Goal: Information Seeking & Learning: Learn about a topic

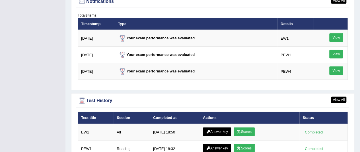
scroll to position [769, 0]
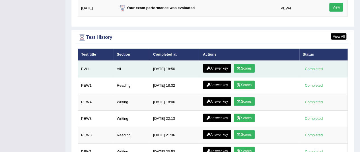
click at [240, 67] on icon at bounding box center [239, 68] width 4 height 3
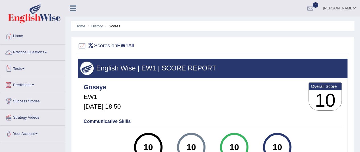
click at [23, 69] on link "Tests" at bounding box center [32, 68] width 65 height 14
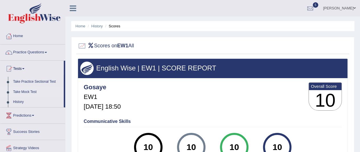
click at [30, 92] on link "Take Mock Test" at bounding box center [37, 92] width 53 height 10
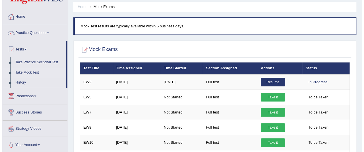
scroll to position [28, 0]
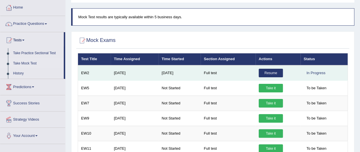
click at [265, 74] on link "Resume" at bounding box center [271, 73] width 24 height 9
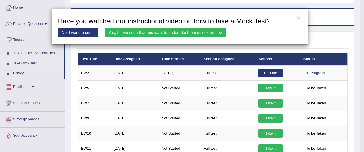
click at [206, 33] on link "Yes, I have seen that and want to undertake the mock exam now" at bounding box center [166, 33] width 122 height 10
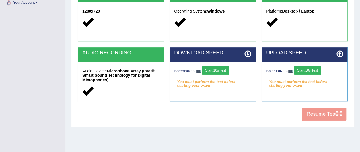
scroll to position [147, 0]
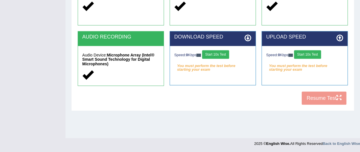
click at [211, 56] on button "Start 10s Test" at bounding box center [215, 54] width 27 height 9
click at [305, 56] on button "Start 10s Test" at bounding box center [307, 54] width 27 height 9
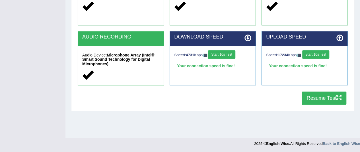
click at [315, 98] on button "Resume Test" at bounding box center [324, 97] width 45 height 13
click at [323, 97] on button "Resume Test" at bounding box center [324, 97] width 45 height 13
click at [313, 94] on button "Resume Test" at bounding box center [324, 97] width 45 height 13
click at [305, 100] on button "Resume Test" at bounding box center [324, 97] width 45 height 13
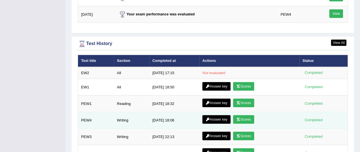
scroll to position [794, 0]
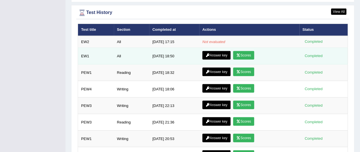
click at [224, 51] on link "Answer key" at bounding box center [216, 55] width 28 height 9
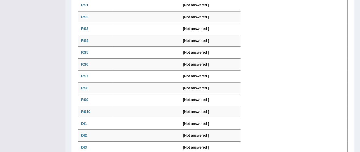
scroll to position [28, 0]
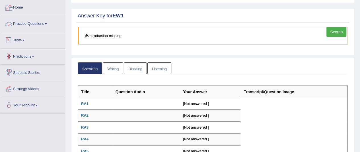
click at [32, 11] on link "Home" at bounding box center [32, 7] width 65 height 14
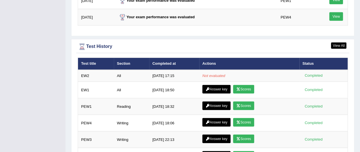
scroll to position [797, 0]
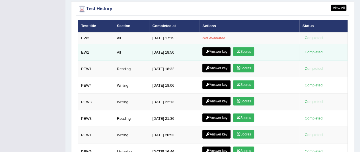
click at [213, 47] on link "Answer key" at bounding box center [216, 51] width 28 height 9
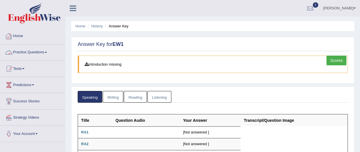
click at [17, 38] on link "Home" at bounding box center [32, 35] width 65 height 14
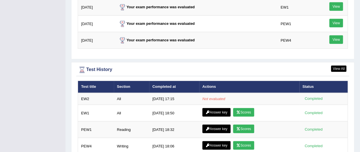
scroll to position [822, 0]
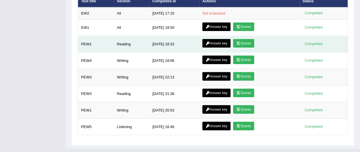
click at [214, 39] on link "Answer key" at bounding box center [216, 43] width 28 height 9
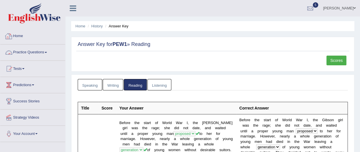
click at [21, 40] on link "Home" at bounding box center [32, 35] width 65 height 14
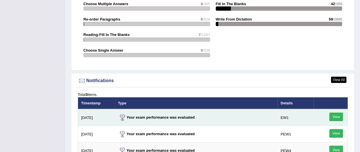
scroll to position [769, 0]
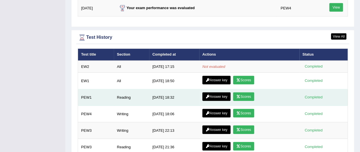
click at [242, 92] on link "Scores" at bounding box center [243, 96] width 21 height 9
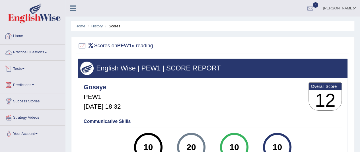
click at [21, 37] on link "Home" at bounding box center [32, 35] width 65 height 14
click at [21, 37] on link "Home" at bounding box center [31, 35] width 63 height 14
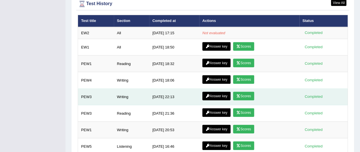
scroll to position [794, 0]
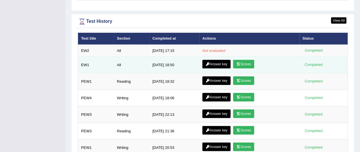
scroll to position [794, 0]
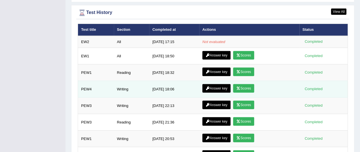
click at [242, 84] on link "Scores" at bounding box center [243, 88] width 21 height 9
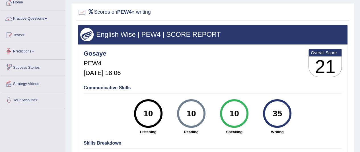
scroll to position [28, 0]
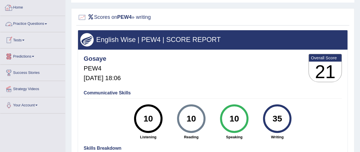
click at [25, 11] on link "Home" at bounding box center [32, 7] width 65 height 14
click at [25, 11] on link "Home" at bounding box center [31, 7] width 63 height 14
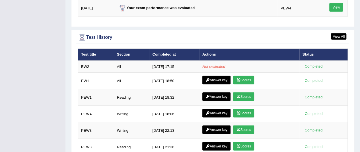
scroll to position [822, 0]
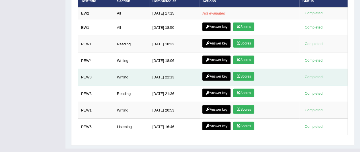
click at [243, 72] on link "Scores" at bounding box center [243, 76] width 21 height 9
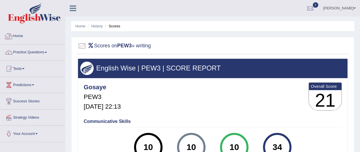
click at [30, 38] on link "Home" at bounding box center [32, 35] width 65 height 14
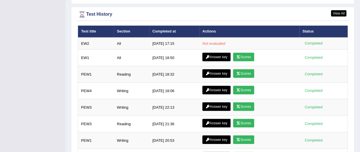
scroll to position [822, 0]
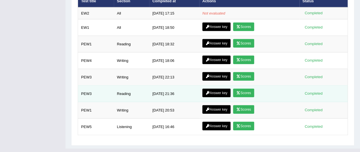
click at [245, 89] on link "Scores" at bounding box center [243, 93] width 21 height 9
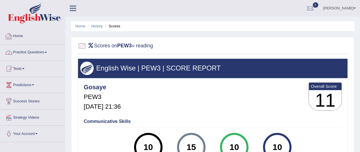
click at [17, 37] on link "Home" at bounding box center [32, 35] width 65 height 14
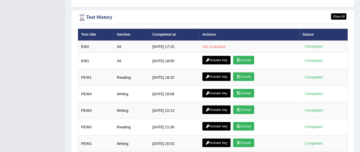
scroll to position [822, 0]
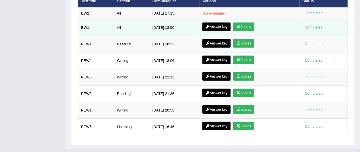
click at [85, 21] on td "EW1" at bounding box center [96, 27] width 36 height 17
drag, startPoint x: 91, startPoint y: 20, endPoint x: 102, endPoint y: 21, distance: 10.9
click at [94, 20] on td "EW1" at bounding box center [96, 27] width 36 height 17
drag, startPoint x: 116, startPoint y: 24, endPoint x: 127, endPoint y: 24, distance: 11.1
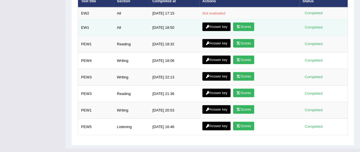
click at [120, 24] on td "All" at bounding box center [132, 27] width 36 height 17
click at [245, 22] on link "Scores" at bounding box center [243, 26] width 21 height 9
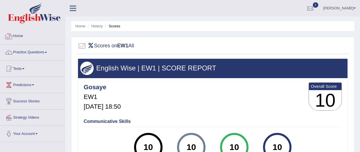
click at [21, 37] on link "Home" at bounding box center [32, 35] width 65 height 14
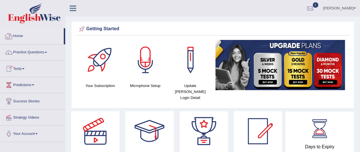
click at [38, 41] on link "Home" at bounding box center [31, 35] width 63 height 14
click at [23, 70] on link "Tests" at bounding box center [32, 68] width 65 height 14
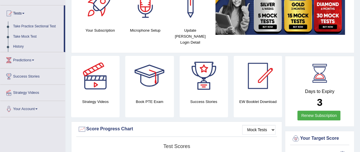
scroll to position [57, 0]
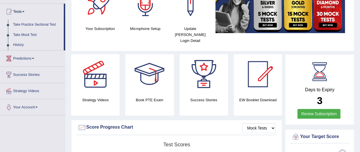
click at [28, 25] on link "Take Practice Sectional Test" at bounding box center [37, 25] width 53 height 10
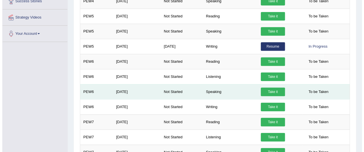
scroll to position [142, 0]
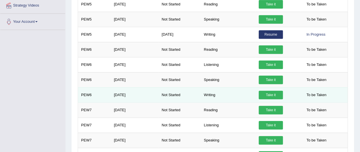
click at [267, 94] on link "Take it" at bounding box center [271, 95] width 24 height 9
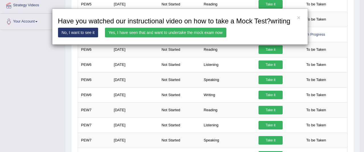
click at [185, 33] on link "Yes, I have seen that and want to undertake the mock exam now" at bounding box center [166, 33] width 122 height 10
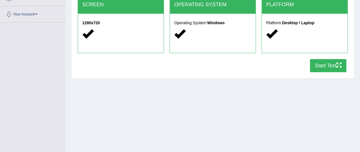
scroll to position [142, 0]
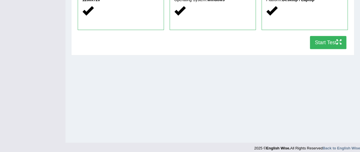
click at [324, 43] on button "Start Test" at bounding box center [328, 42] width 36 height 13
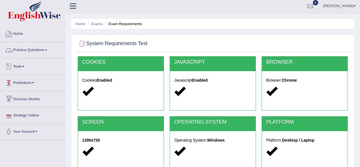
scroll to position [0, 0]
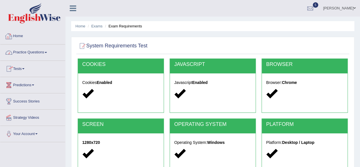
click at [19, 38] on link "Home" at bounding box center [32, 35] width 65 height 14
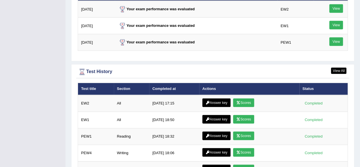
scroll to position [769, 0]
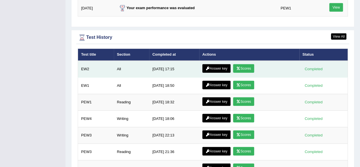
click at [242, 64] on link "Scores" at bounding box center [243, 68] width 21 height 9
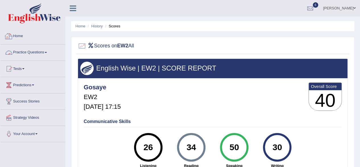
click at [27, 39] on link "Home" at bounding box center [32, 35] width 65 height 14
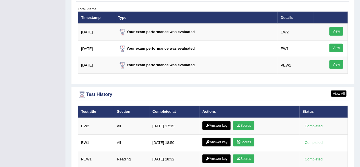
scroll to position [769, 0]
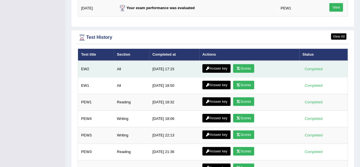
click at [218, 64] on link "Answer key" at bounding box center [216, 68] width 28 height 9
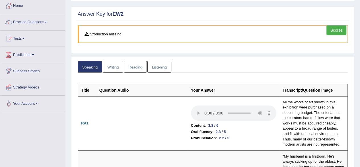
scroll to position [14, 0]
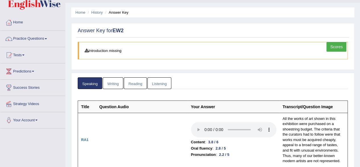
click at [115, 84] on link "Writing" at bounding box center [113, 83] width 21 height 12
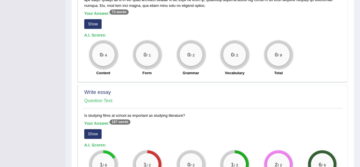
scroll to position [374, 0]
click at [93, 128] on button "Show" at bounding box center [92, 133] width 17 height 10
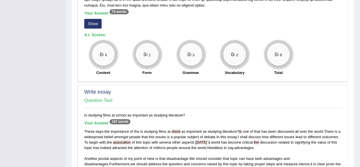
click at [94, 26] on button "Show" at bounding box center [92, 24] width 17 height 10
click at [94, 40] on div "0 / 4 Content" at bounding box center [103, 58] width 44 height 37
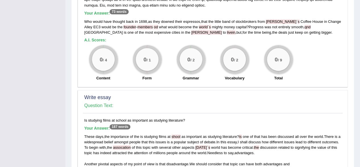
click at [171, 93] on div "Write essay Question Text:" at bounding box center [213, 103] width 260 height 20
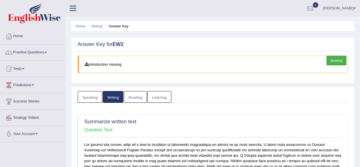
scroll to position [0, 0]
click at [27, 36] on link "Home" at bounding box center [32, 35] width 65 height 14
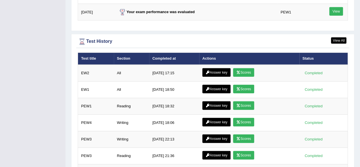
scroll to position [797, 0]
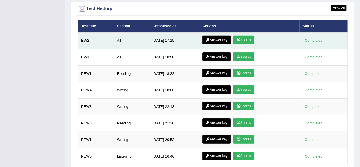
click at [210, 36] on link "Answer key" at bounding box center [216, 40] width 28 height 9
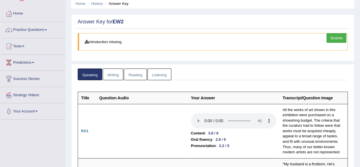
scroll to position [85, 0]
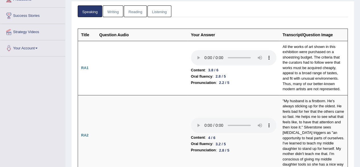
click at [136, 12] on link "Reading" at bounding box center [135, 11] width 23 height 12
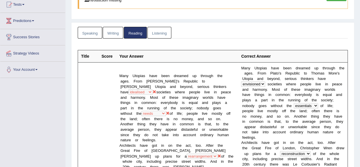
scroll to position [4, 0]
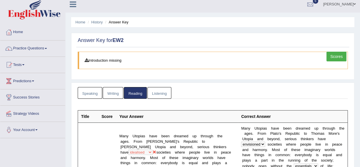
click at [154, 93] on link "Listening" at bounding box center [159, 93] width 24 height 12
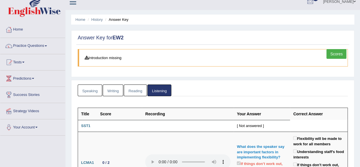
scroll to position [0, 0]
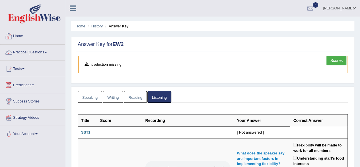
click at [19, 37] on link "Home" at bounding box center [32, 35] width 65 height 14
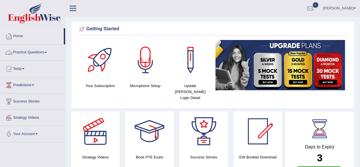
click at [25, 52] on link "Practice Questions" at bounding box center [32, 51] width 65 height 14
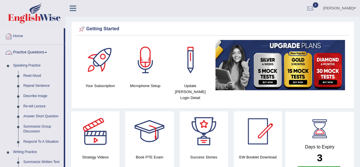
click at [14, 34] on link "Home" at bounding box center [31, 35] width 63 height 14
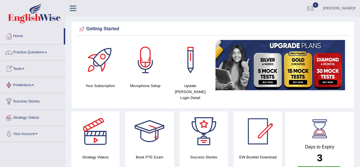
click at [19, 69] on link "Tests" at bounding box center [32, 68] width 65 height 14
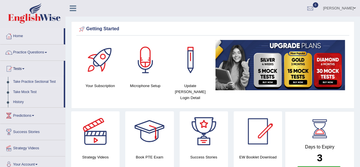
click at [26, 82] on link "Take Practice Sectional Test" at bounding box center [37, 82] width 53 height 10
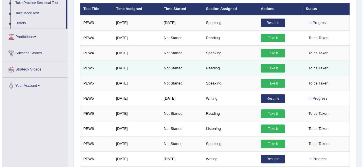
scroll to position [114, 0]
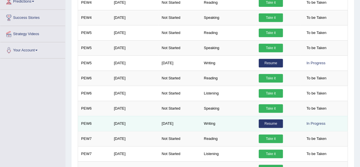
click at [269, 122] on link "Resume" at bounding box center [271, 123] width 24 height 9
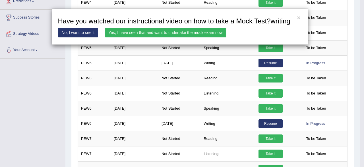
click at [184, 31] on link "Yes, I have seen that and want to undertake the mock exam now" at bounding box center [166, 33] width 122 height 10
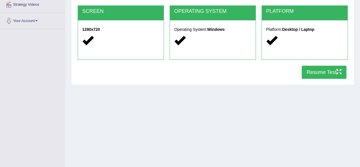
scroll to position [114, 0]
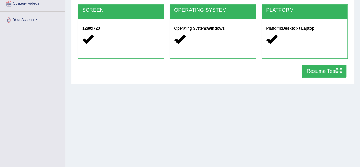
click at [311, 72] on button "Resume Test" at bounding box center [324, 70] width 45 height 13
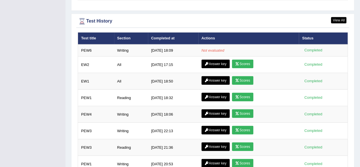
scroll to position [797, 0]
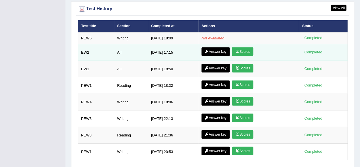
click at [246, 47] on link "Scores" at bounding box center [242, 51] width 21 height 9
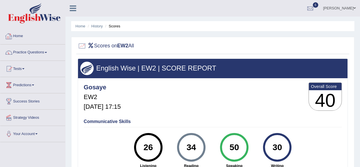
click at [17, 38] on link "Home" at bounding box center [32, 35] width 65 height 14
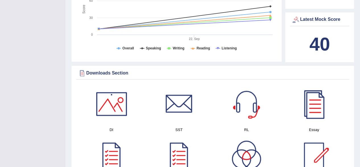
scroll to position [228, 0]
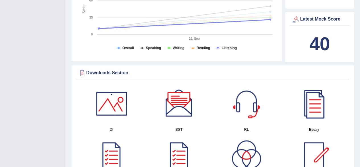
click at [223, 46] on tspan "Listening" at bounding box center [229, 48] width 15 height 4
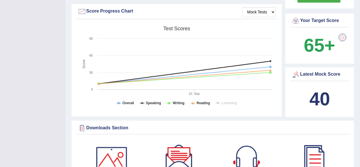
scroll to position [171, 0]
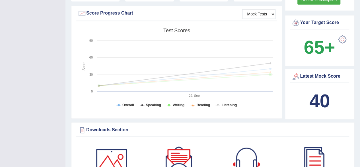
click at [228, 103] on tspan "Listening" at bounding box center [229, 105] width 15 height 4
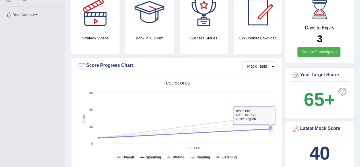
scroll to position [28, 0]
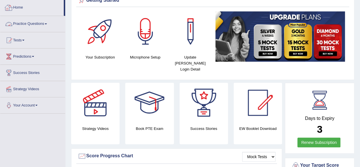
click at [15, 11] on link "Home" at bounding box center [31, 7] width 63 height 14
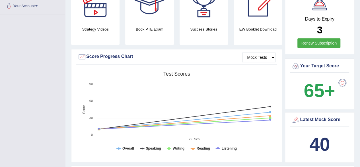
scroll to position [57, 0]
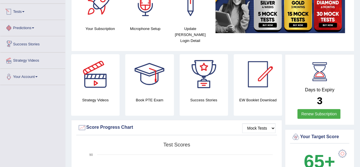
click at [22, 14] on link "Tests" at bounding box center [32, 11] width 65 height 14
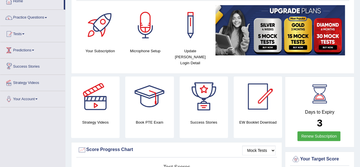
scroll to position [0, 0]
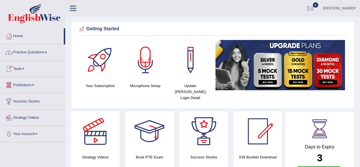
click at [21, 36] on link "Home" at bounding box center [31, 35] width 63 height 14
click at [30, 52] on link "Practice Questions" at bounding box center [32, 51] width 65 height 14
click at [34, 53] on link "Practice Questions" at bounding box center [32, 51] width 65 height 14
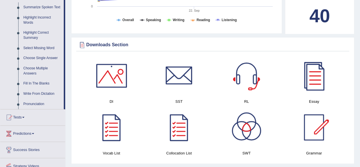
scroll to position [256, 0]
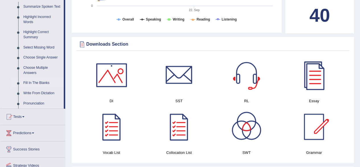
click at [35, 85] on link "Fill In The Blanks" at bounding box center [42, 83] width 43 height 10
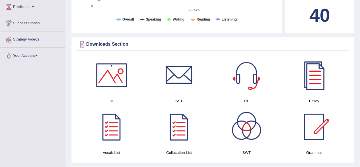
scroll to position [114, 0]
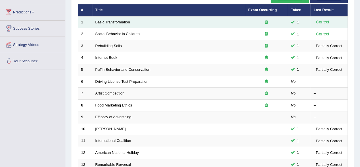
scroll to position [85, 0]
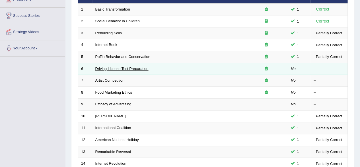
click at [110, 67] on link "Driving License Test Preparation" at bounding box center [121, 68] width 53 height 4
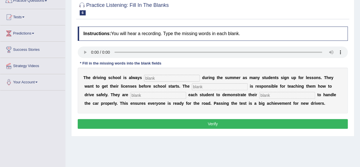
scroll to position [57, 0]
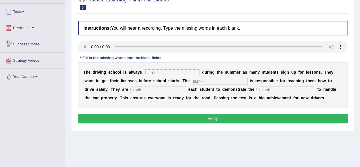
click at [174, 71] on input "text" at bounding box center [172, 72] width 56 height 7
type input "busy"
click at [204, 82] on input "text" at bounding box center [220, 81] width 56 height 7
type input "instracter"
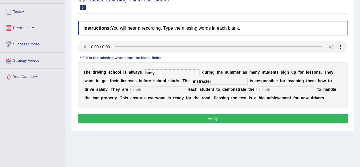
click at [173, 91] on input "text" at bounding box center [158, 89] width 56 height 7
type input "requiring"
click at [270, 91] on input "text" at bounding box center [287, 89] width 56 height 7
type input "ability"
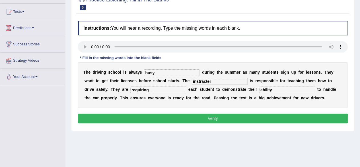
click at [250, 115] on button "Verify" at bounding box center [213, 118] width 270 height 10
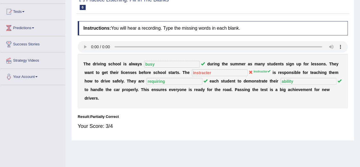
scroll to position [0, 0]
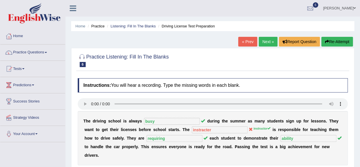
click at [269, 44] on link "Next »" at bounding box center [268, 42] width 19 height 10
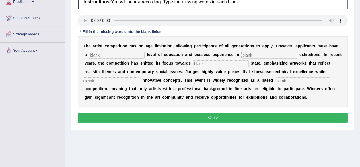
scroll to position [85, 0]
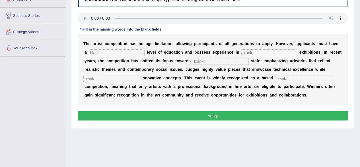
click at [305, 79] on input "text" at bounding box center [303, 78] width 56 height 7
click at [282, 78] on input "perfasstion" at bounding box center [303, 78] width 56 height 7
type input "profasstion"
click at [104, 82] on div "T h e a r t i s t c o m p e t i t i o n h a s n o a g e l i m i t a t i o n , a…" at bounding box center [213, 69] width 270 height 71
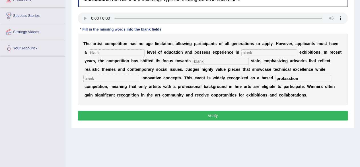
click at [105, 79] on input "text" at bounding box center [111, 78] width 56 height 7
type input "copprated"
drag, startPoint x: 110, startPoint y: 47, endPoint x: 109, endPoint y: 50, distance: 3.5
click at [110, 48] on div "T h e a r t i s t c o m p e t i t i o n h a s n o a g e l i m i t a t i o n , a…" at bounding box center [213, 69] width 270 height 71
click at [109, 49] on div "T h e a r t i s t c o m p e t i t i o n h a s n o a g e l i m i t a t i o n , a…" at bounding box center [213, 69] width 270 height 71
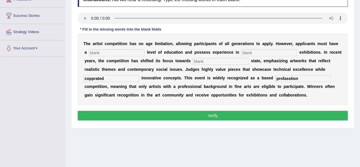
click at [108, 53] on input "text" at bounding box center [117, 52] width 56 height 7
type input "graduate"
click at [258, 53] on input "text" at bounding box center [269, 52] width 56 height 7
click at [203, 60] on input "text" at bounding box center [221, 61] width 56 height 7
type input "reliasteate"
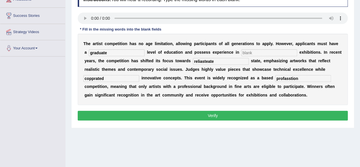
click at [258, 50] on input "text" at bounding box center [269, 52] width 56 height 7
click at [286, 78] on input "profasstion" at bounding box center [303, 78] width 56 height 7
click at [292, 79] on input "professtion" at bounding box center [303, 78] width 56 height 7
type input "profession"
click at [222, 60] on input "reliasteate" at bounding box center [221, 61] width 56 height 7
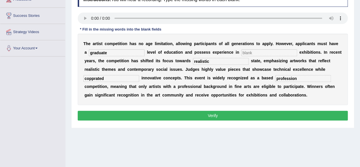
type input "realistic"
click at [253, 53] on input "text" at bounding box center [269, 52] width 56 height 7
type input "high"
click at [210, 117] on button "Verify" at bounding box center [213, 115] width 270 height 10
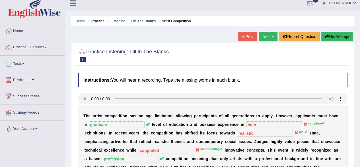
scroll to position [0, 0]
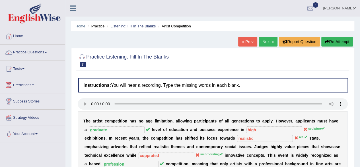
click at [20, 37] on link "Home" at bounding box center [32, 35] width 65 height 14
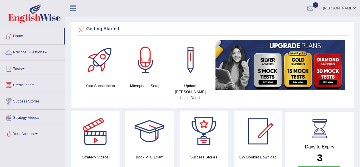
click at [40, 54] on link "Practice Questions" at bounding box center [32, 51] width 65 height 14
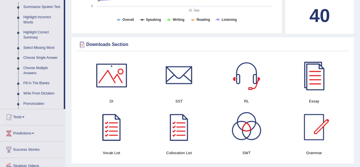
scroll to position [256, 0]
click at [35, 81] on link "Fill In The Blanks" at bounding box center [42, 83] width 43 height 10
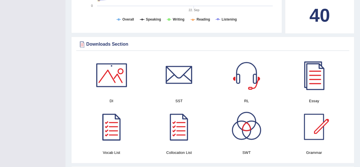
scroll to position [110, 0]
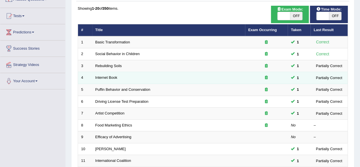
scroll to position [85, 0]
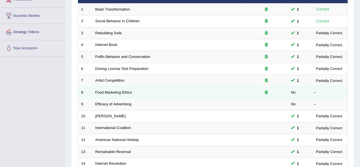
click at [239, 94] on td "Food Marketing Ethics" at bounding box center [168, 92] width 153 height 12
drag, startPoint x: 203, startPoint y: 95, endPoint x: 210, endPoint y: 97, distance: 6.6
click at [203, 95] on td "Food Marketing Ethics" at bounding box center [168, 92] width 153 height 12
click at [123, 92] on link "Food Marketing Ethics" at bounding box center [113, 92] width 37 height 4
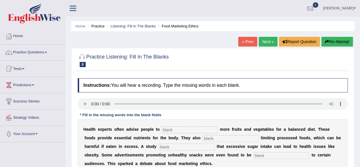
click at [245, 41] on link "« Prev" at bounding box center [247, 42] width 19 height 10
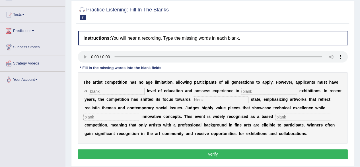
scroll to position [57, 0]
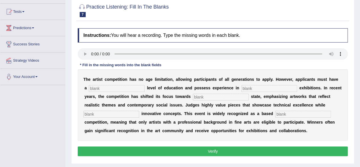
click at [106, 88] on input "text" at bounding box center [117, 88] width 56 height 7
type input "gratudate"
click at [229, 96] on input "text" at bounding box center [221, 96] width 56 height 7
type input "real"
click at [104, 113] on input "text" at bounding box center [111, 113] width 56 height 7
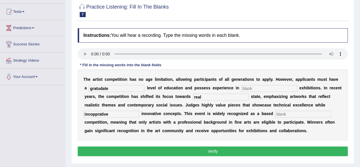
type input "incopprative"
click at [293, 114] on input "text" at bounding box center [303, 113] width 56 height 7
type input "profession"
click at [257, 89] on input "text" at bounding box center [269, 88] width 56 height 7
type input "h"
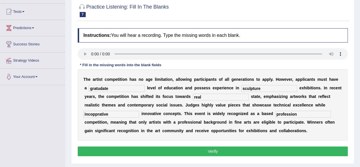
type input "sculpture"
click at [263, 152] on button "Verify" at bounding box center [213, 151] width 270 height 10
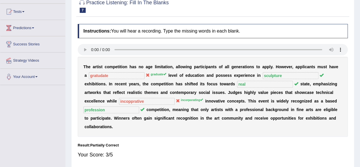
scroll to position [28, 0]
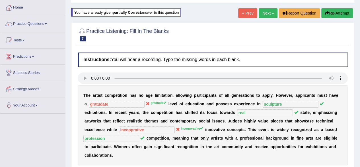
click at [263, 15] on link "Next »" at bounding box center [268, 13] width 19 height 10
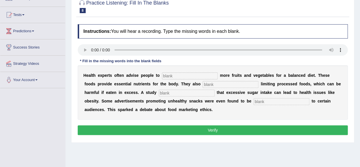
scroll to position [57, 0]
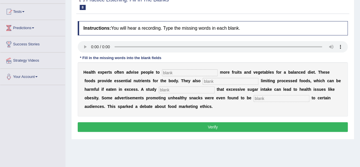
click at [173, 70] on input "text" at bounding box center [190, 72] width 56 height 7
type input "consume"
click at [224, 82] on input "text" at bounding box center [231, 81] width 56 height 7
type input "recomended"
click at [199, 91] on input "text" at bounding box center [187, 89] width 56 height 7
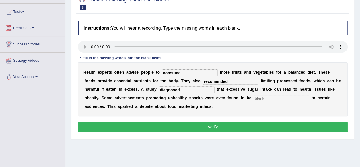
type input "diagnosed"
click at [273, 100] on input "text" at bounding box center [282, 98] width 56 height 7
type input "infinsive"
click at [265, 126] on button "Verify" at bounding box center [213, 127] width 270 height 10
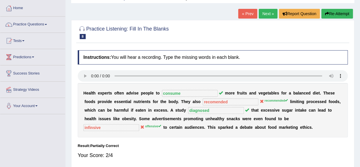
scroll to position [0, 0]
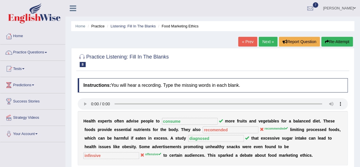
click at [263, 42] on link "Next »" at bounding box center [268, 42] width 19 height 10
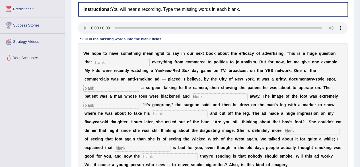
scroll to position [104, 0]
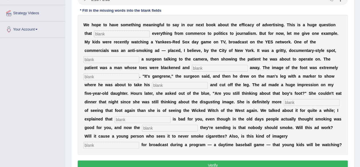
click at [137, 117] on input "text" at bounding box center [143, 119] width 56 height 7
type input "smokeing"
click at [139, 142] on input "text" at bounding box center [111, 145] width 56 height 7
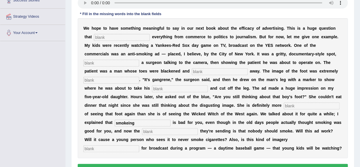
scroll to position [133, 0]
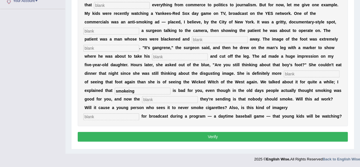
click at [151, 99] on input "text" at bounding box center [170, 99] width 56 height 7
type input "messageing"
click at [139, 113] on input "text" at bounding box center [111, 116] width 56 height 7
type input "appoperate"
click at [299, 75] on input "text" at bounding box center [312, 73] width 56 height 7
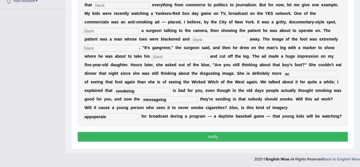
type input "sc"
click at [190, 57] on input "text" at bounding box center [180, 56] width 56 height 7
type input "disgusting"
click at [302, 74] on input "sc" at bounding box center [312, 73] width 56 height 7
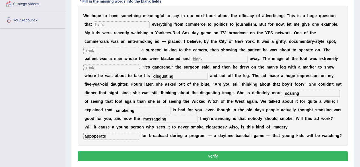
scroll to position [104, 0]
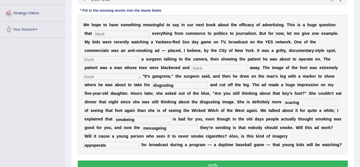
type input "scaring"
click at [108, 75] on input "text" at bounding box center [111, 76] width 56 height 7
type input "disgusting"
click at [176, 85] on input "disgusting" at bounding box center [180, 85] width 56 height 7
type input "d"
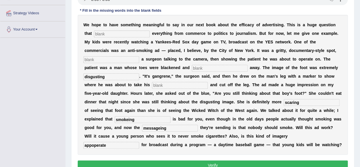
click at [205, 66] on input "text" at bounding box center [220, 68] width 56 height 7
type input "writting"
click at [121, 60] on input "text" at bounding box center [111, 59] width 56 height 7
click at [123, 34] on input "text" at bounding box center [122, 33] width 56 height 7
type input "impact"
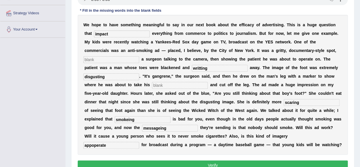
click at [117, 57] on input "text" at bounding box center [111, 59] width 56 height 7
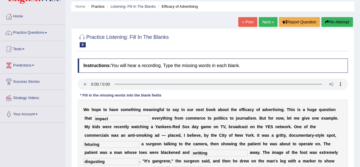
scroll to position [19, 0]
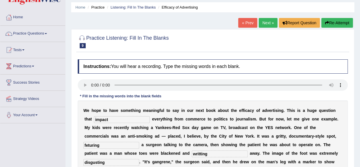
type input "feturing"
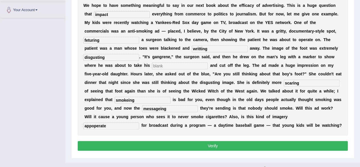
scroll to position [133, 0]
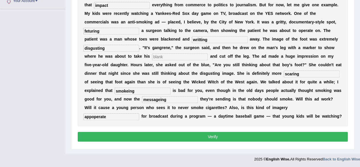
click at [159, 58] on input "text" at bounding box center [180, 56] width 56 height 7
type input "hacksah"
click at [169, 134] on button "Verify" at bounding box center [213, 137] width 270 height 10
click at [169, 134] on div "Instructions: You will hear a recording. Type the missing words in each blank. …" at bounding box center [212, 43] width 273 height 203
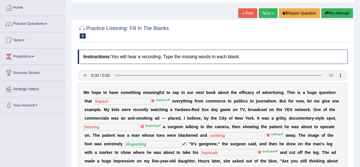
scroll to position [0, 0]
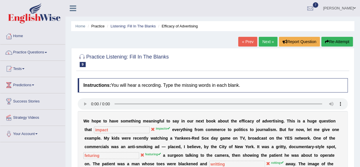
click at [268, 44] on link "Next »" at bounding box center [268, 42] width 19 height 10
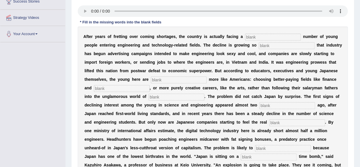
scroll to position [128, 0]
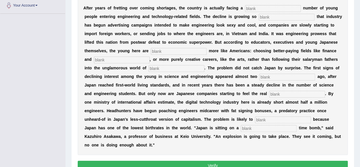
click at [256, 127] on input "text" at bounding box center [269, 128] width 56 height 7
type input "dimographic"
click at [265, 118] on input "text" at bounding box center [283, 119] width 56 height 7
type input "worse"
click at [276, 92] on input "text" at bounding box center [297, 94] width 56 height 7
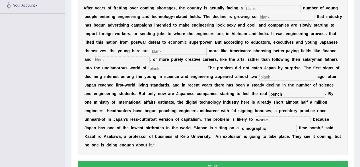
type input "pench"
click at [269, 74] on input "text" at bounding box center [287, 76] width 56 height 7
type input "deligated"
click at [177, 66] on input "text" at bounding box center [177, 68] width 56 height 7
type input "manfacturig"
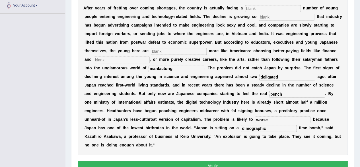
click at [138, 62] on input "text" at bounding box center [122, 59] width 56 height 7
type input "medicien"
click at [157, 52] on input "text" at bounding box center [179, 51] width 56 height 7
type input "behaving"
click at [265, 17] on input "text" at bounding box center [287, 17] width 56 height 7
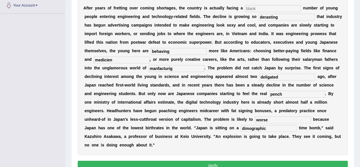
type input "derasting"
click at [269, 8] on input "text" at bounding box center [273, 8] width 56 height 7
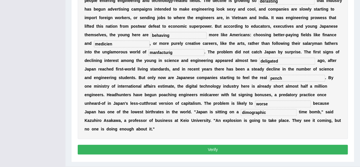
scroll to position [157, 0]
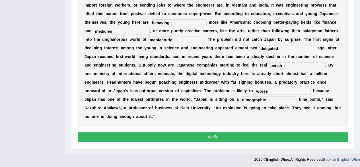
type input "dewadeling"
click at [191, 134] on button "Verify" at bounding box center [213, 137] width 270 height 10
click at [191, 126] on div "A f t e r y e a r s o f f r e t t i n g o v e r c o m i n g s h o r t a g e s ,…" at bounding box center [213, 48] width 270 height 157
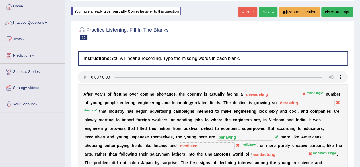
scroll to position [21, 0]
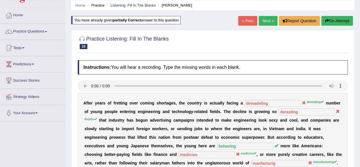
click at [263, 22] on link "Next »" at bounding box center [268, 21] width 19 height 10
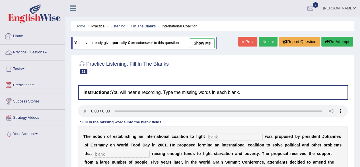
click at [17, 36] on link "Home" at bounding box center [32, 35] width 65 height 14
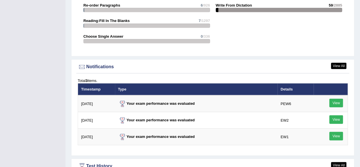
scroll to position [740, 0]
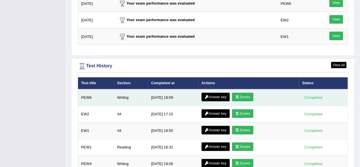
click at [238, 95] on icon at bounding box center [237, 96] width 4 height 3
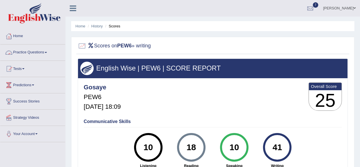
click at [24, 39] on link "Home" at bounding box center [32, 35] width 65 height 14
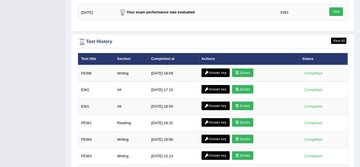
scroll to position [769, 0]
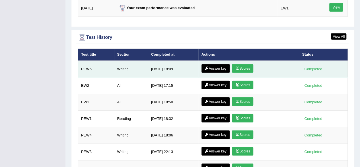
click at [215, 64] on link "Answer key" at bounding box center [216, 68] width 28 height 9
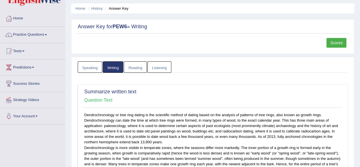
scroll to position [142, 0]
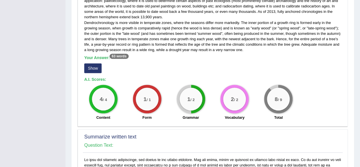
click at [92, 67] on button "Show" at bounding box center [92, 68] width 17 height 10
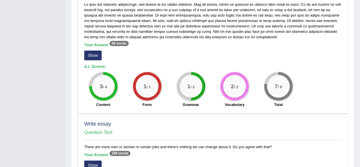
scroll to position [313, 0]
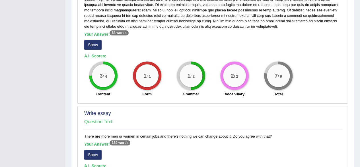
click at [93, 44] on button "Show" at bounding box center [92, 45] width 17 height 10
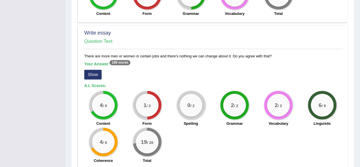
scroll to position [425, 0]
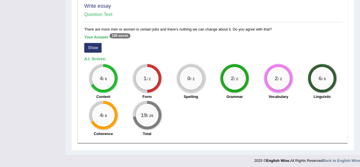
click at [93, 46] on button "Show" at bounding box center [92, 48] width 17 height 10
click at [93, 46] on div "There are more men or women in certain jobs and there’s nothing we can change a…" at bounding box center [213, 82] width 260 height 113
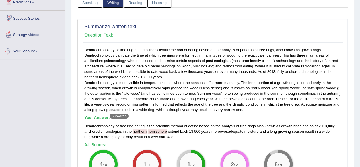
scroll to position [0, 0]
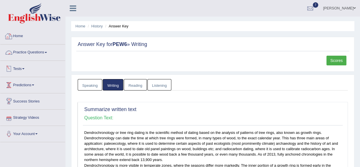
click at [24, 37] on link "Home" at bounding box center [32, 35] width 65 height 14
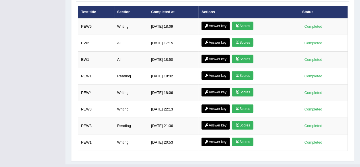
scroll to position [811, 0]
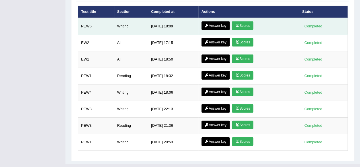
click at [239, 24] on icon at bounding box center [237, 25] width 4 height 3
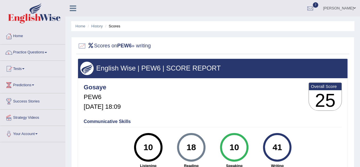
click at [23, 36] on link "Home" at bounding box center [32, 35] width 65 height 14
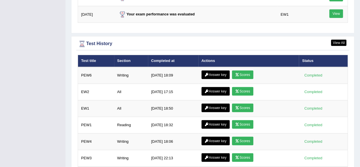
scroll to position [769, 0]
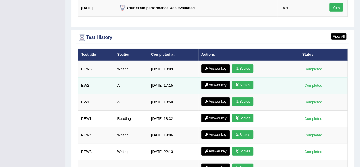
click at [215, 81] on link "Answer key" at bounding box center [216, 85] width 28 height 9
click at [214, 81] on link "Answer key" at bounding box center [216, 85] width 28 height 9
click at [208, 81] on link "Answer key" at bounding box center [216, 85] width 28 height 9
click at [213, 81] on link "Answer key" at bounding box center [216, 85] width 28 height 9
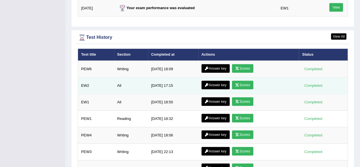
click at [241, 81] on link "Scores" at bounding box center [242, 85] width 21 height 9
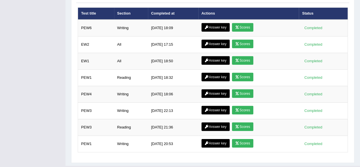
scroll to position [811, 0]
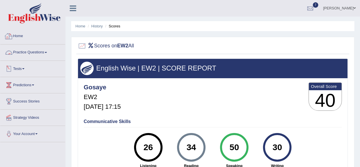
click at [24, 37] on link "Home" at bounding box center [32, 35] width 65 height 14
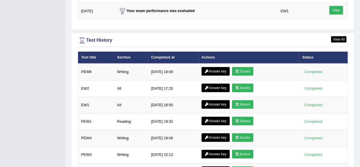
scroll to position [769, 0]
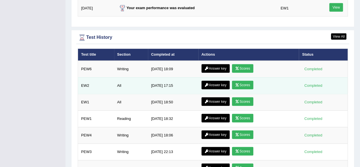
click at [210, 81] on link "Answer key" at bounding box center [216, 85] width 28 height 9
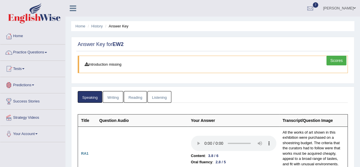
click at [138, 100] on link "Reading" at bounding box center [135, 97] width 23 height 12
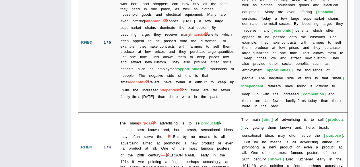
scroll to position [1200, 0]
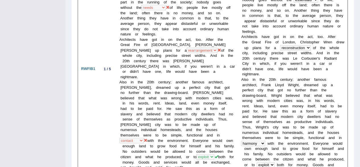
scroll to position [89, 0]
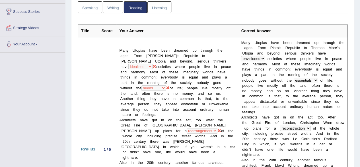
click at [155, 5] on link "Listening" at bounding box center [159, 7] width 24 height 12
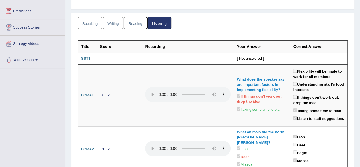
scroll to position [52, 0]
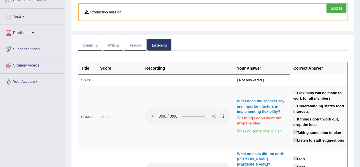
click at [90, 45] on link "Speaking" at bounding box center [90, 45] width 24 height 12
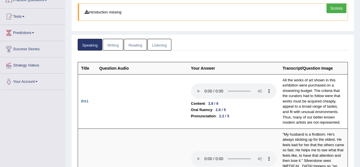
click at [342, 7] on link "Scores" at bounding box center [337, 8] width 20 height 10
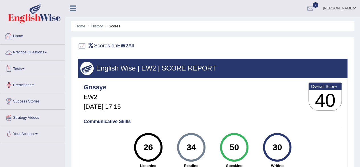
click at [17, 38] on link "Home" at bounding box center [32, 35] width 65 height 14
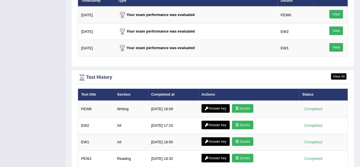
scroll to position [797, 0]
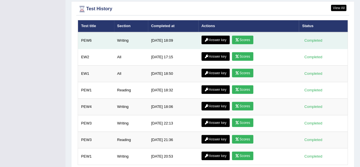
click at [243, 36] on link "Scores" at bounding box center [242, 40] width 21 height 9
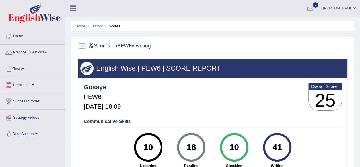
click at [82, 27] on link "Home" at bounding box center [80, 26] width 10 height 4
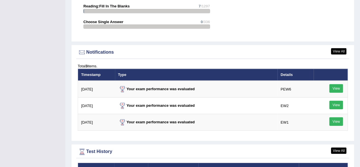
scroll to position [769, 0]
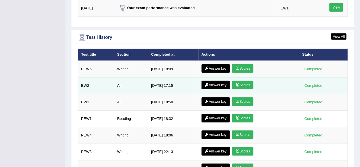
click at [216, 81] on link "Answer key" at bounding box center [216, 85] width 28 height 9
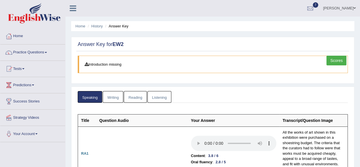
click at [115, 100] on link "Writing" at bounding box center [113, 97] width 21 height 12
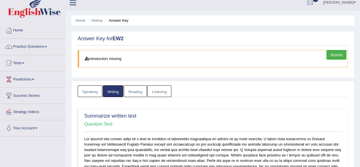
scroll to position [4, 0]
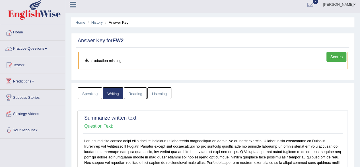
click at [18, 34] on link "Home" at bounding box center [32, 31] width 65 height 14
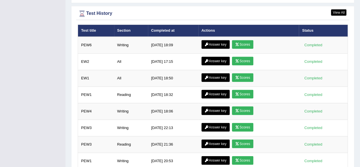
scroll to position [797, 0]
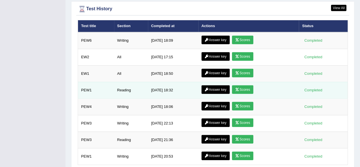
click at [216, 85] on link "Answer key" at bounding box center [216, 89] width 28 height 9
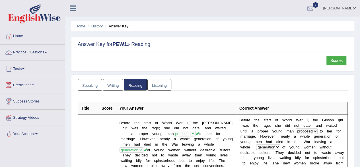
click at [331, 62] on link "Scores" at bounding box center [337, 61] width 20 height 10
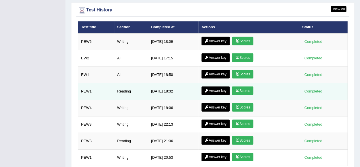
click at [222, 86] on link "Answer key" at bounding box center [216, 90] width 28 height 9
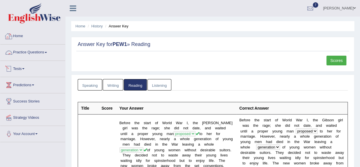
click at [22, 38] on link "Home" at bounding box center [32, 35] width 65 height 14
click at [22, 38] on link "Home" at bounding box center [31, 35] width 63 height 14
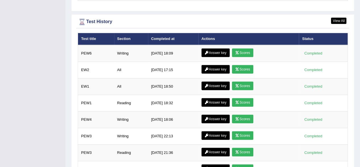
scroll to position [797, 0]
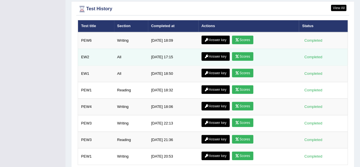
click at [216, 52] on link "Answer key" at bounding box center [216, 56] width 28 height 9
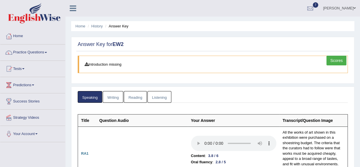
click at [138, 95] on link "Reading" at bounding box center [135, 97] width 23 height 12
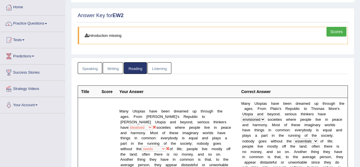
scroll to position [28, 0]
click at [331, 30] on link "Scores" at bounding box center [337, 32] width 20 height 10
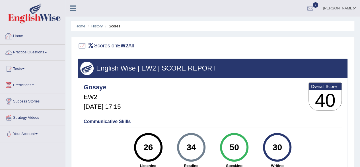
click at [25, 36] on link "Home" at bounding box center [32, 35] width 65 height 14
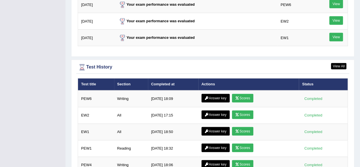
scroll to position [740, 0]
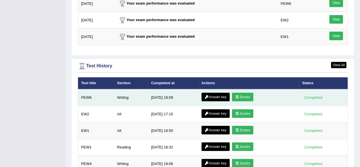
click at [236, 95] on icon at bounding box center [237, 96] width 4 height 3
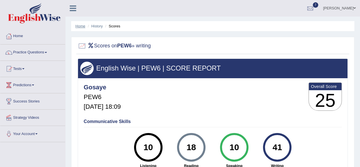
click at [84, 26] on link "Home" at bounding box center [80, 26] width 10 height 4
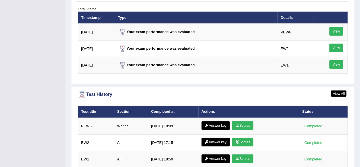
scroll to position [769, 0]
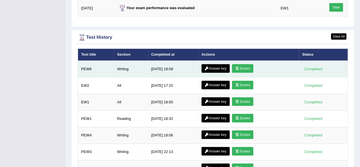
click at [222, 64] on link "Answer key" at bounding box center [216, 68] width 28 height 9
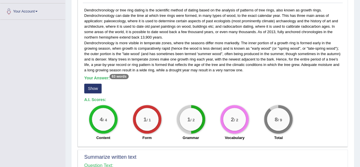
scroll to position [114, 0]
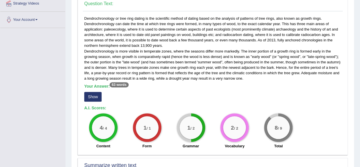
click at [90, 95] on button "Show" at bounding box center [92, 97] width 17 height 10
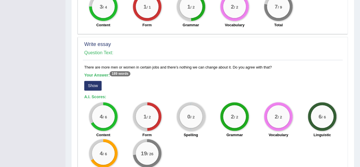
scroll to position [392, 0]
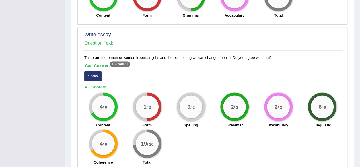
click at [88, 76] on button "Show" at bounding box center [92, 76] width 17 height 10
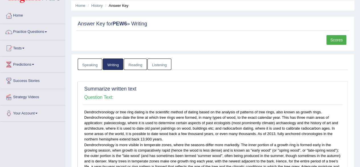
scroll to position [0, 0]
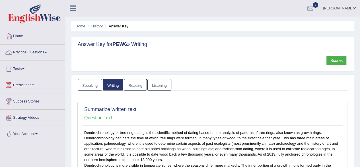
click at [15, 35] on link "Home" at bounding box center [32, 35] width 65 height 14
click at [15, 35] on link "Home" at bounding box center [31, 35] width 63 height 14
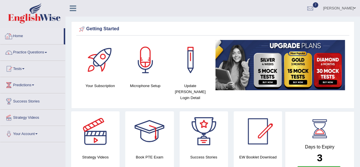
click at [15, 38] on link "Home" at bounding box center [31, 35] width 63 height 14
click at [306, 9] on div at bounding box center [310, 8] width 9 height 9
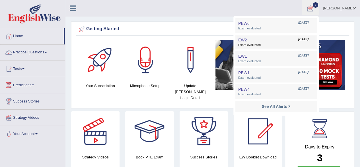
click at [306, 36] on link "EW2 [DATE] Exam evaluated" at bounding box center [276, 42] width 79 height 12
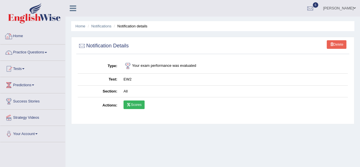
click at [21, 37] on link "Home" at bounding box center [32, 35] width 65 height 14
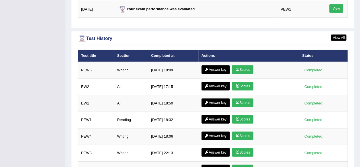
scroll to position [769, 0]
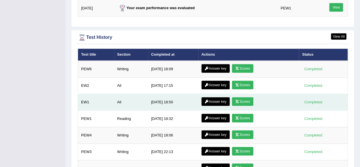
click at [207, 100] on icon at bounding box center [207, 101] width 4 height 3
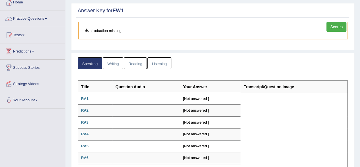
scroll to position [28, 0]
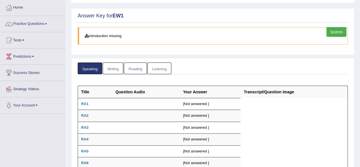
click at [335, 36] on link "Scores" at bounding box center [337, 32] width 20 height 10
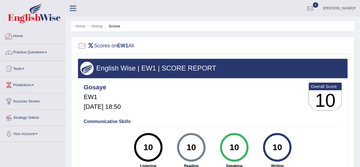
click at [19, 36] on link "Home" at bounding box center [32, 35] width 65 height 14
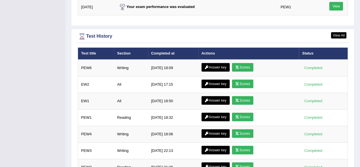
scroll to position [797, 0]
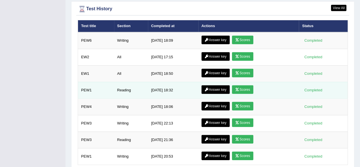
click at [211, 85] on link "Answer key" at bounding box center [216, 89] width 28 height 9
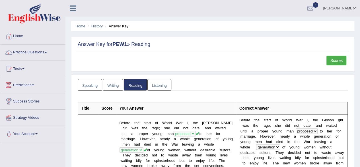
click at [339, 60] on link "Scores" at bounding box center [337, 61] width 20 height 10
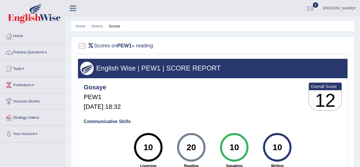
click at [16, 37] on link "Home" at bounding box center [32, 35] width 65 height 14
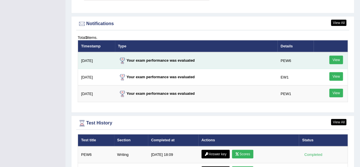
scroll to position [797, 0]
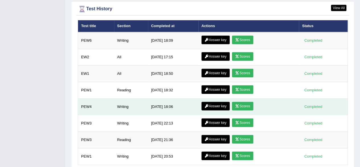
click at [213, 102] on link "Answer key" at bounding box center [216, 106] width 28 height 9
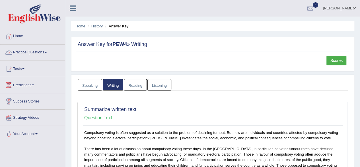
click at [25, 35] on link "Home" at bounding box center [32, 35] width 65 height 14
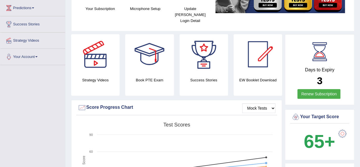
scroll to position [85, 0]
